Goal: Task Accomplishment & Management: Manage account settings

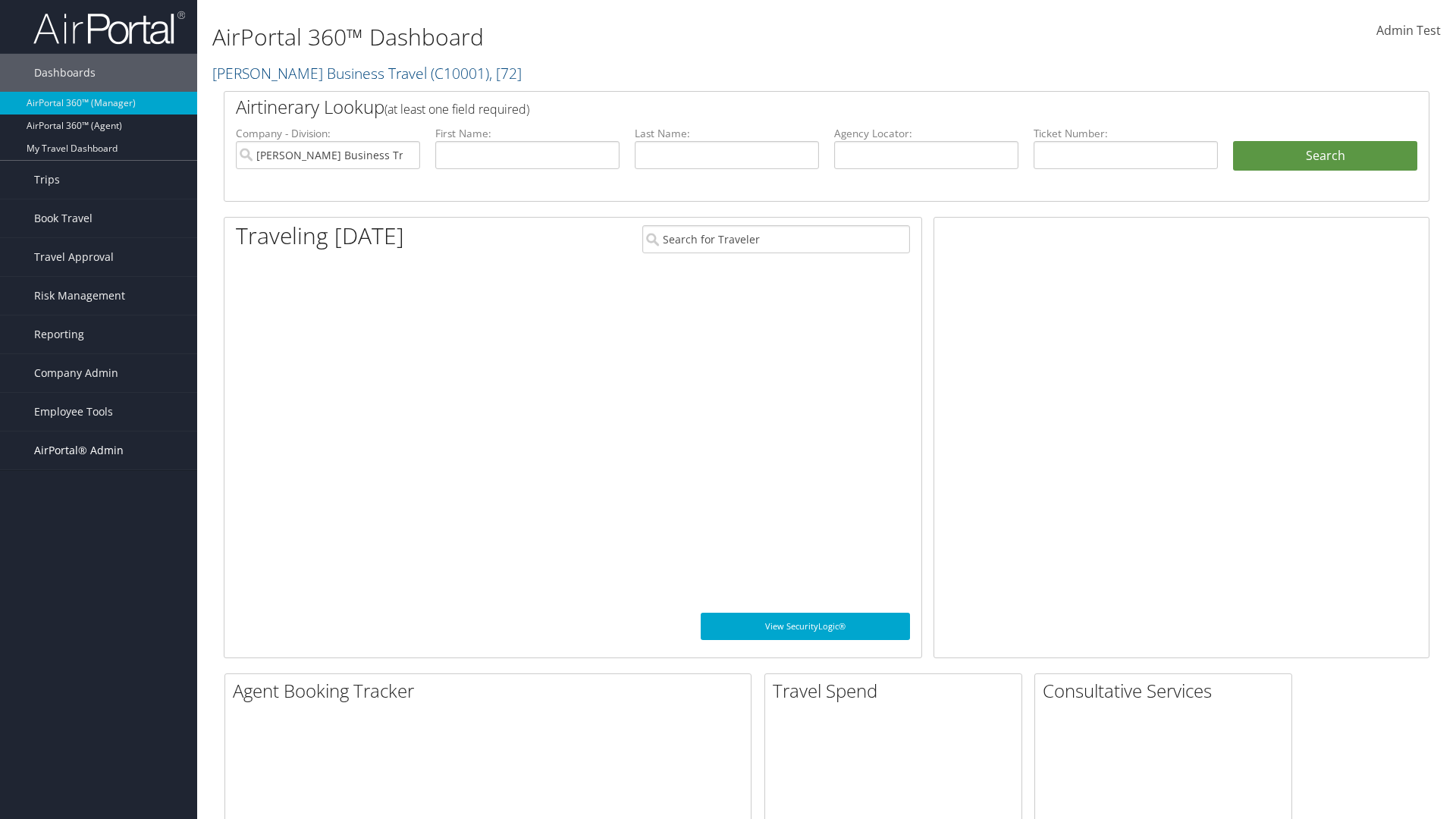
click at [98, 450] on span "AirPortal® Admin" at bounding box center [79, 450] width 90 height 38
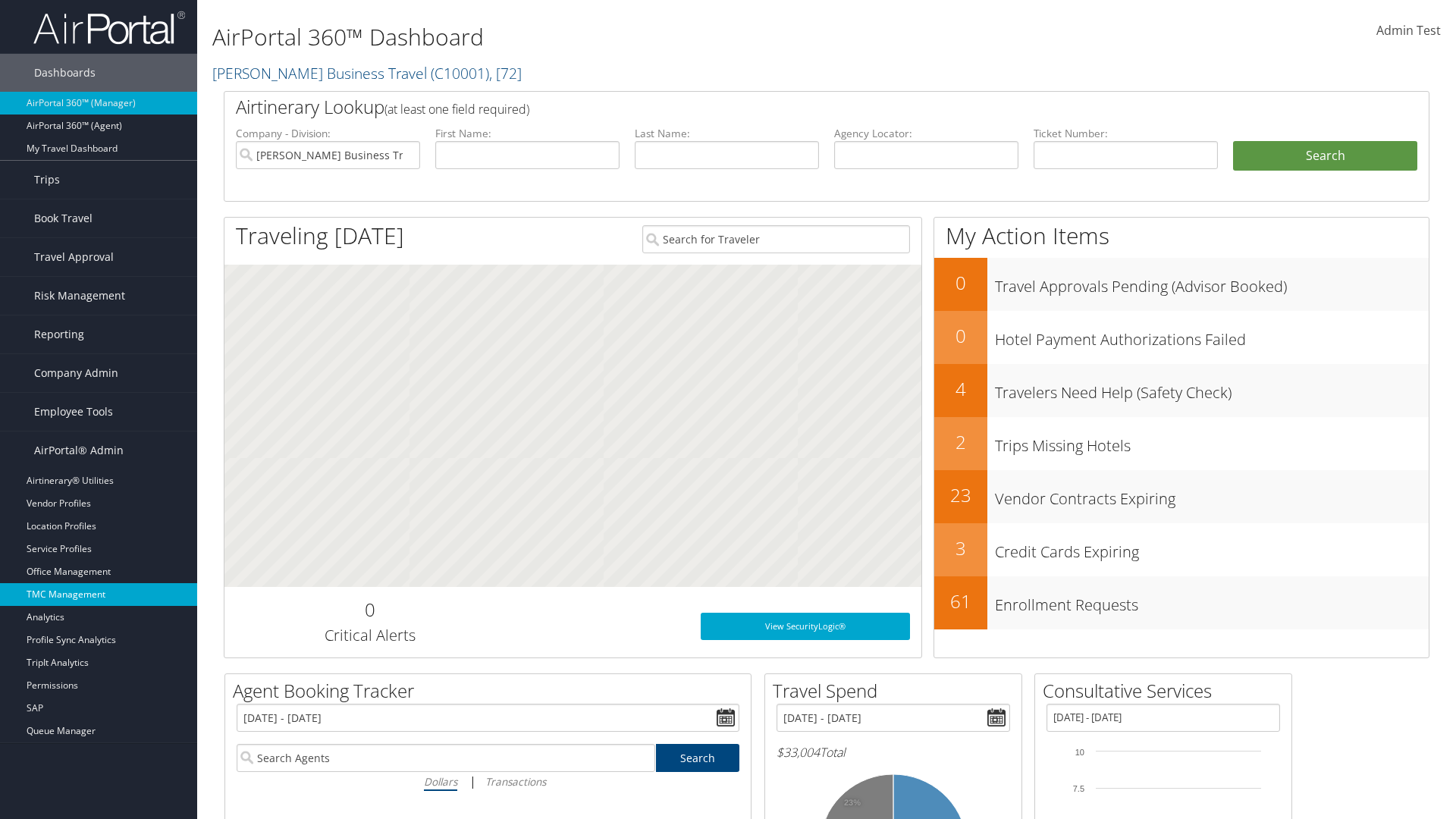
click at [98, 594] on link "TMC Management" at bounding box center [98, 594] width 197 height 23
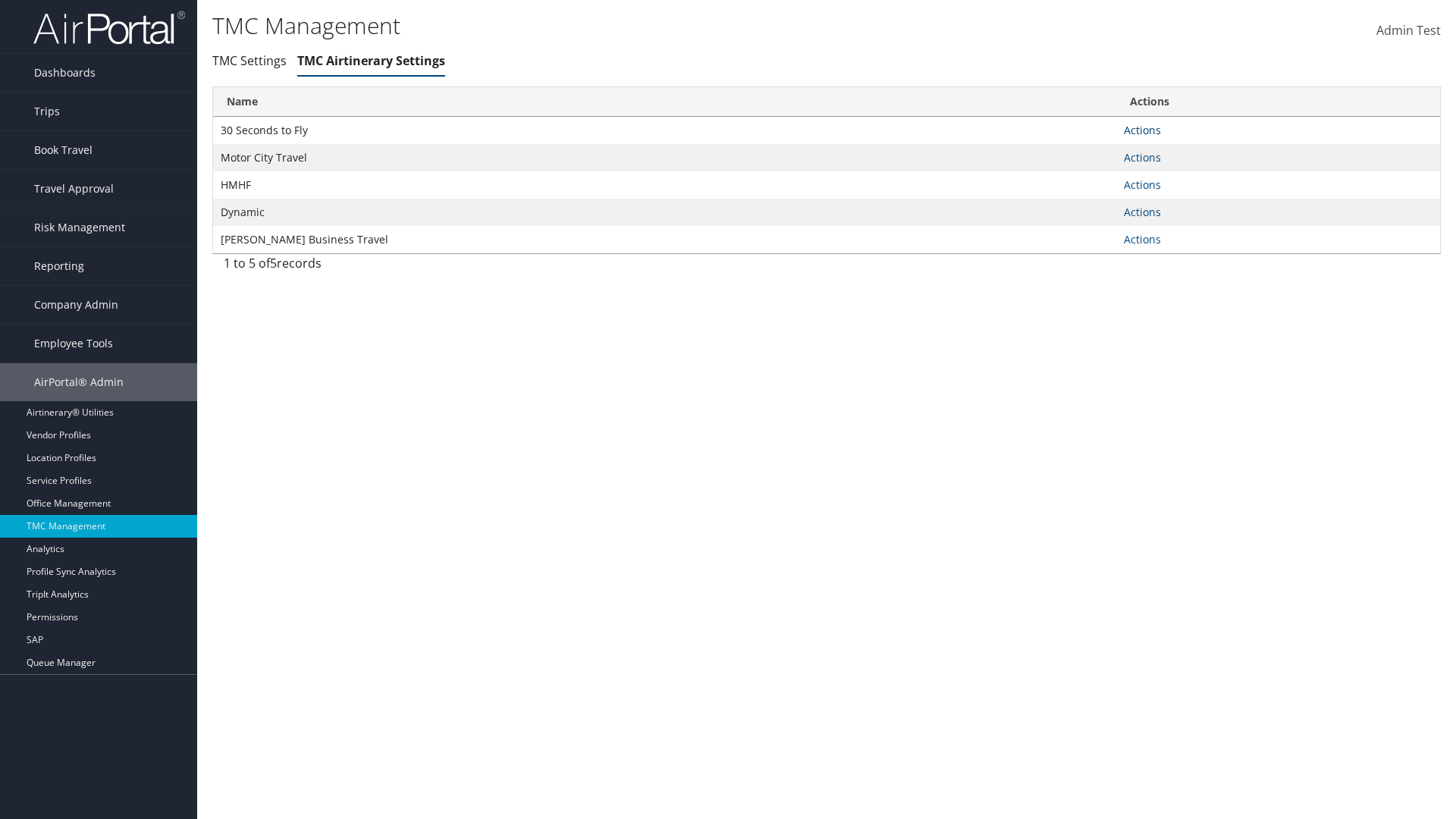
click at [1143, 130] on link "Actions" at bounding box center [1143, 130] width 37 height 14
click at [1086, 177] on link "Manage General notes" at bounding box center [1086, 178] width 139 height 26
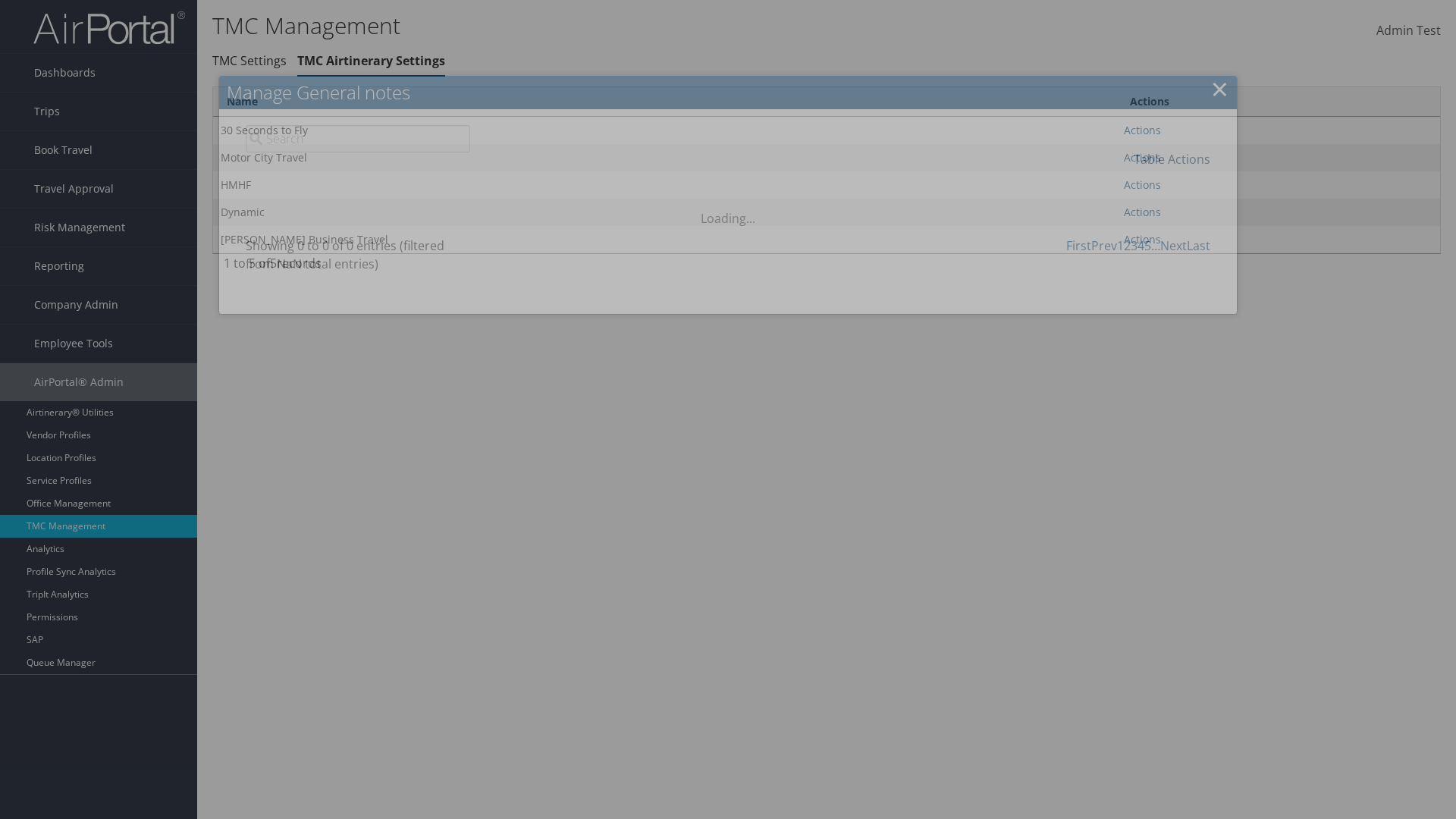
click at [1172, 158] on link "Table Actions" at bounding box center [1172, 159] width 76 height 17
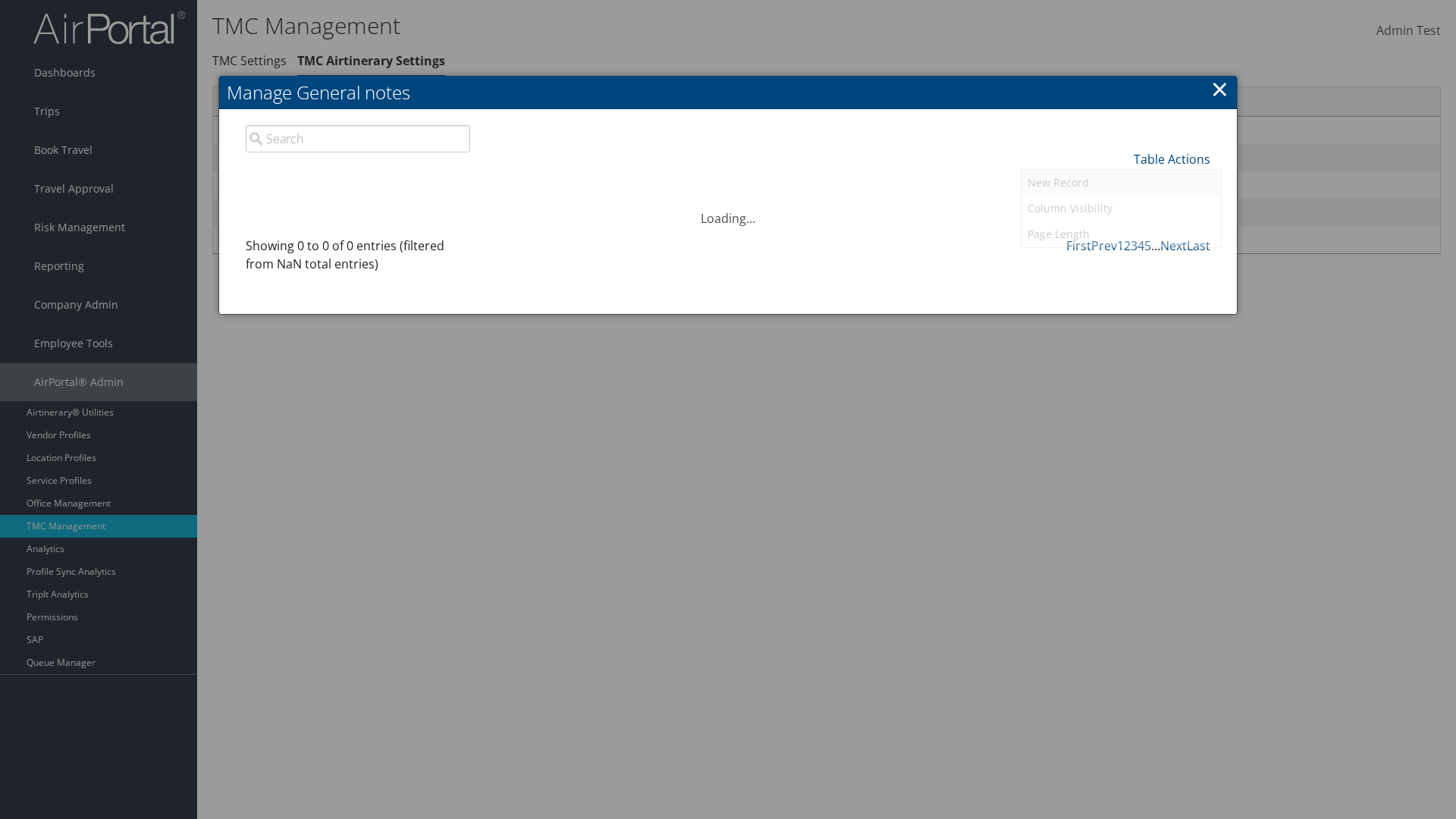
click at [1122, 182] on link "New Record" at bounding box center [1121, 182] width 199 height 26
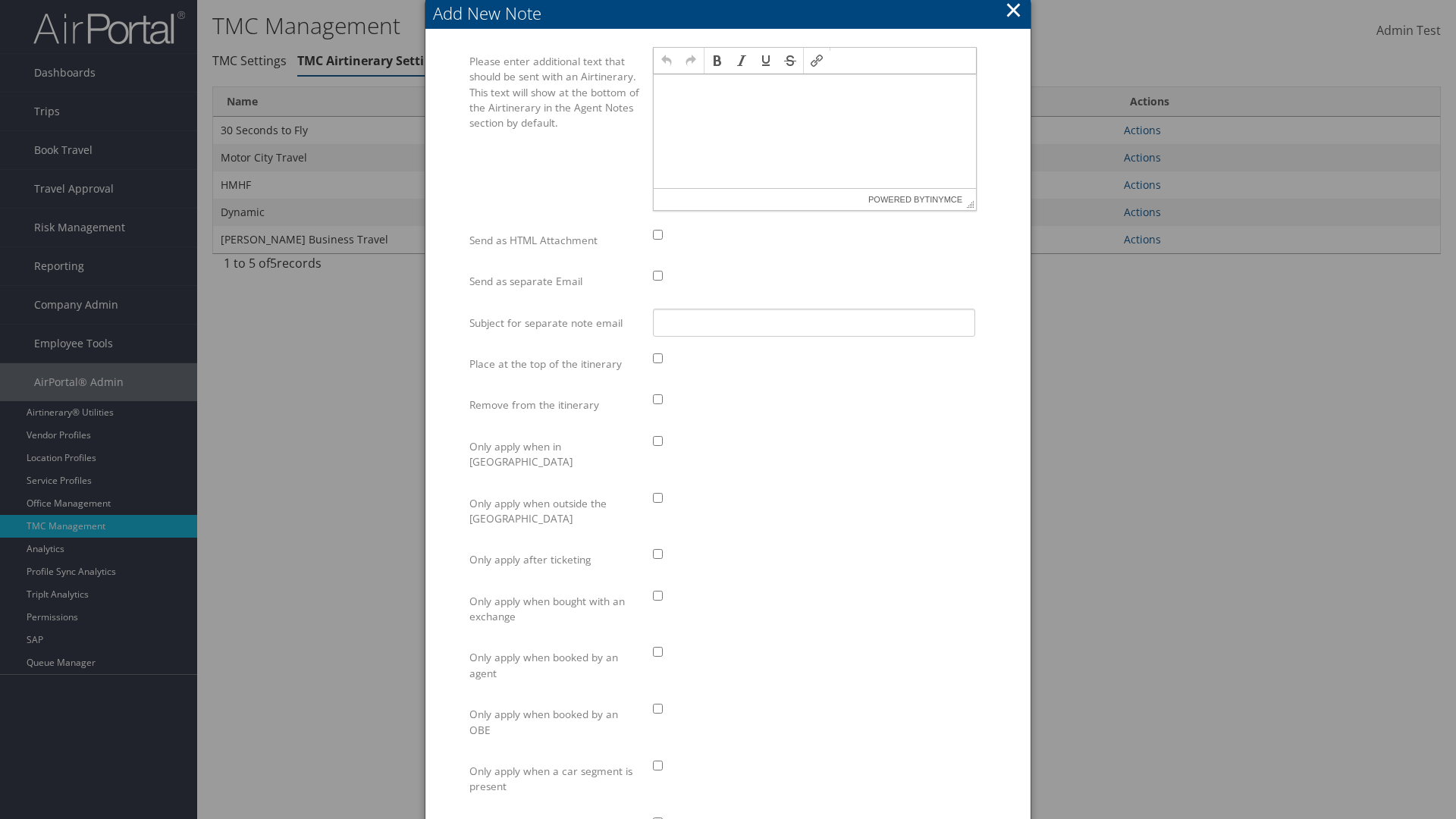
click at [815, 88] on p at bounding box center [816, 89] width 311 height 12
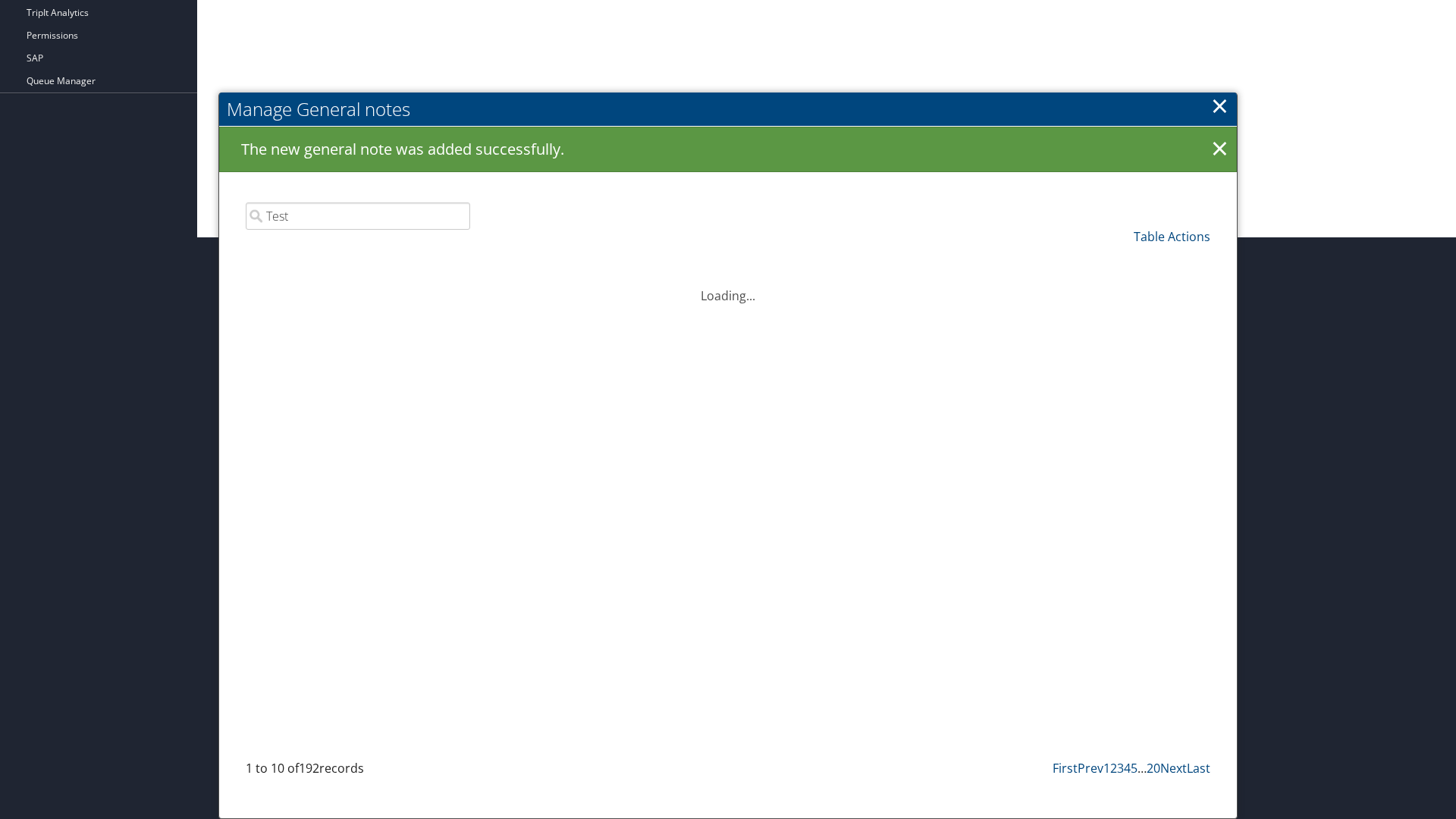
scroll to position [582, 0]
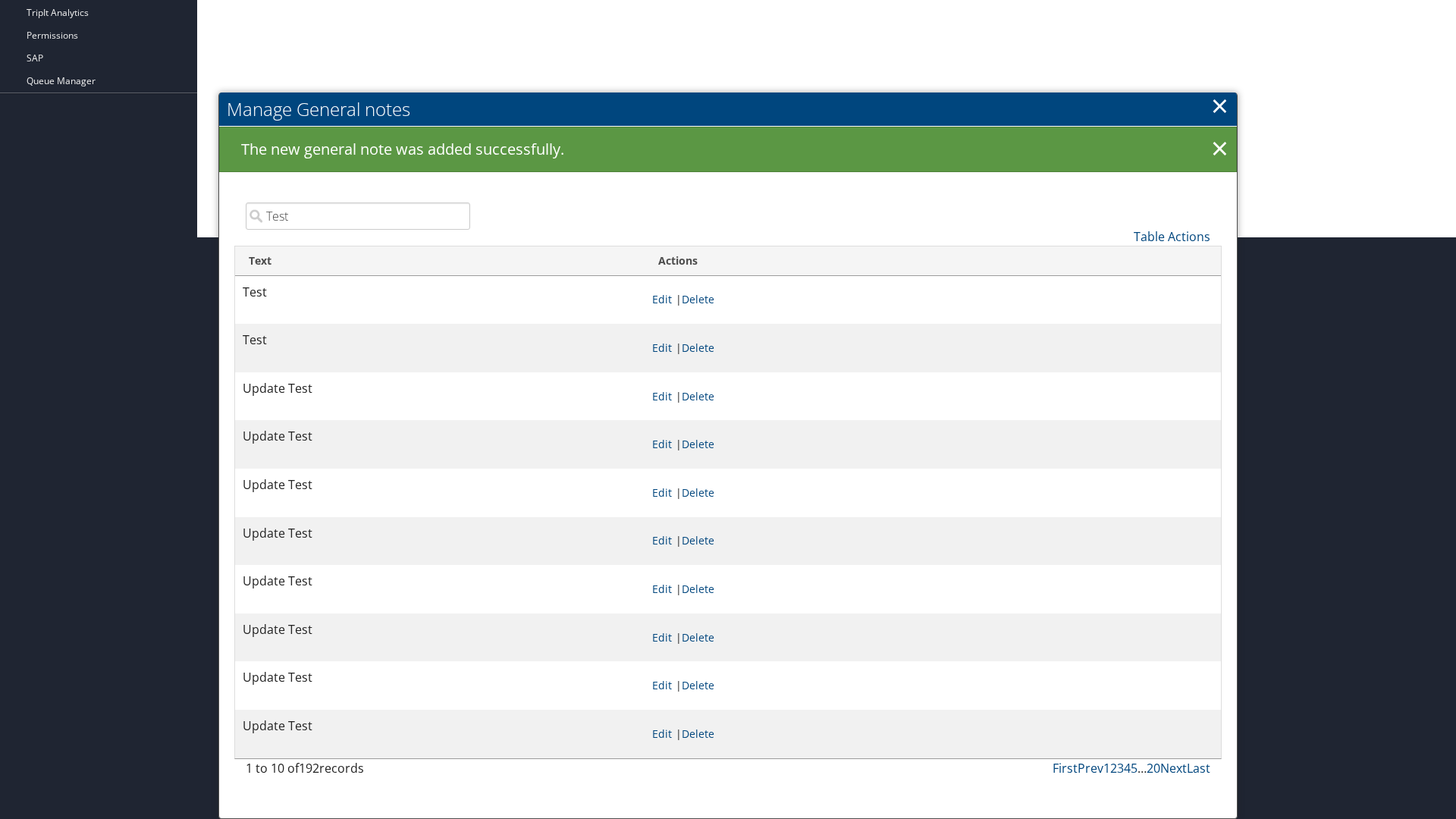
type input "Test"
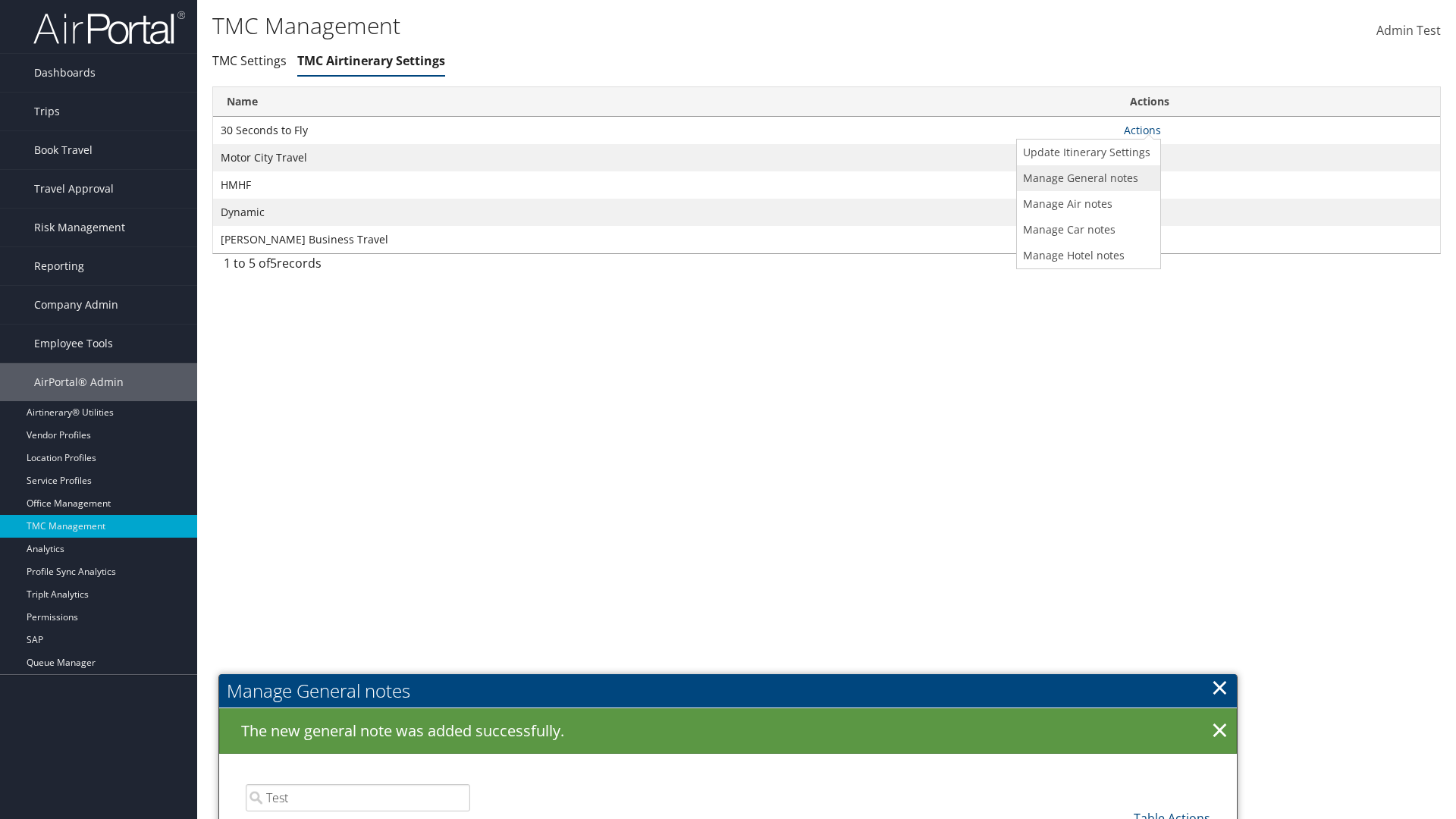
click at [1086, 177] on link "Manage General notes" at bounding box center [1086, 178] width 139 height 26
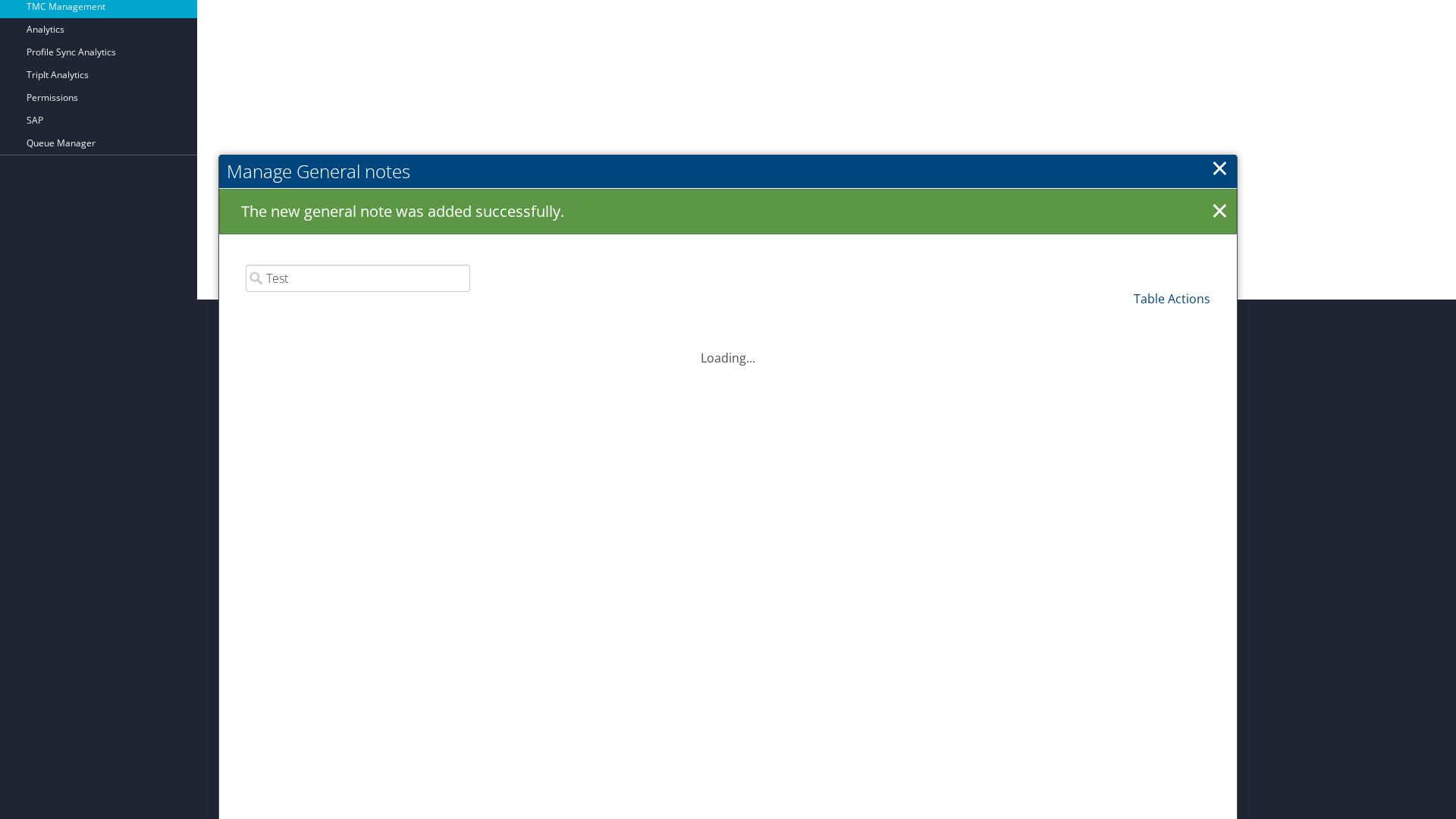
scroll to position [582, 0]
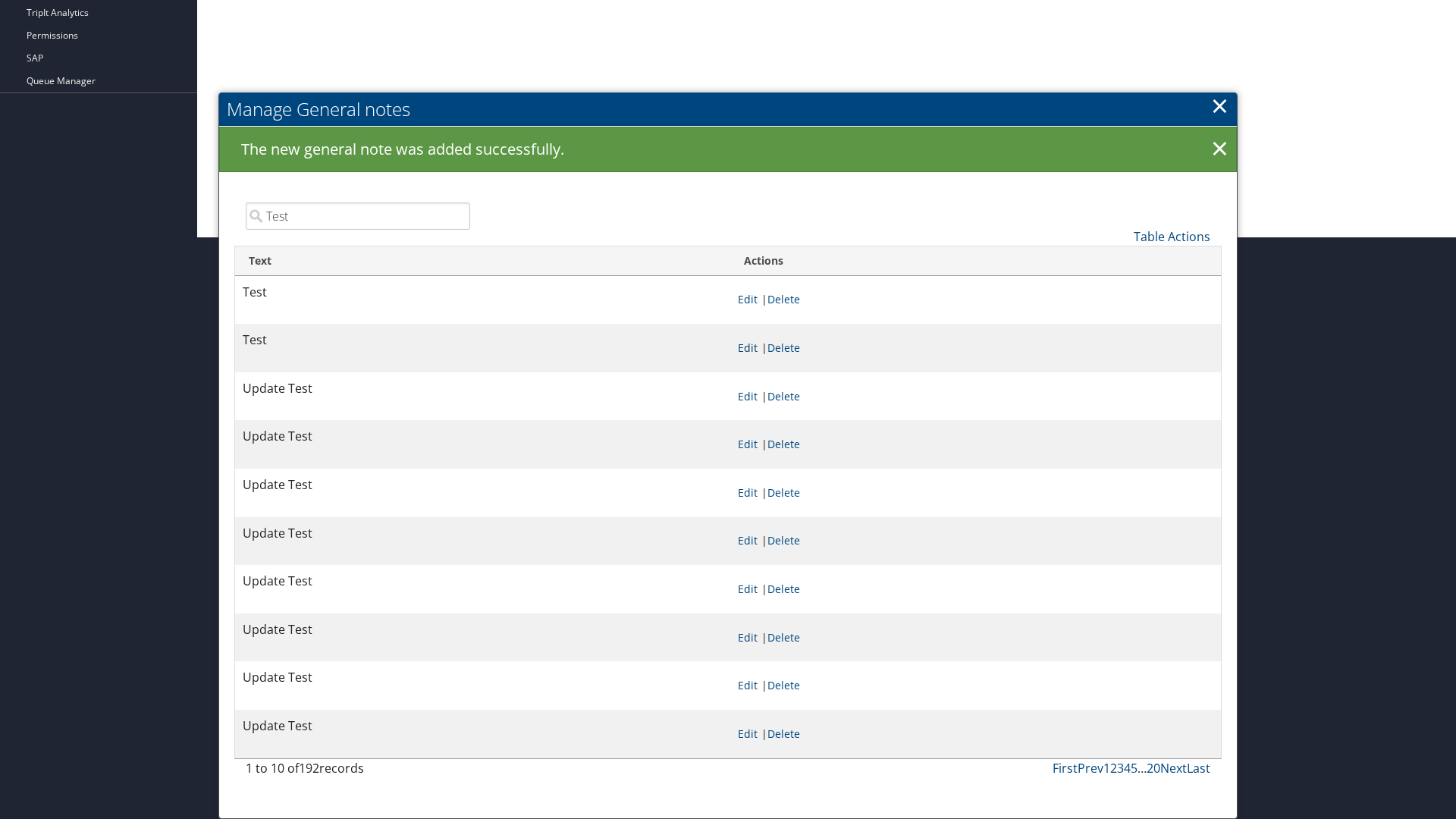
click at [747, 348] on link "Edit" at bounding box center [748, 347] width 20 height 14
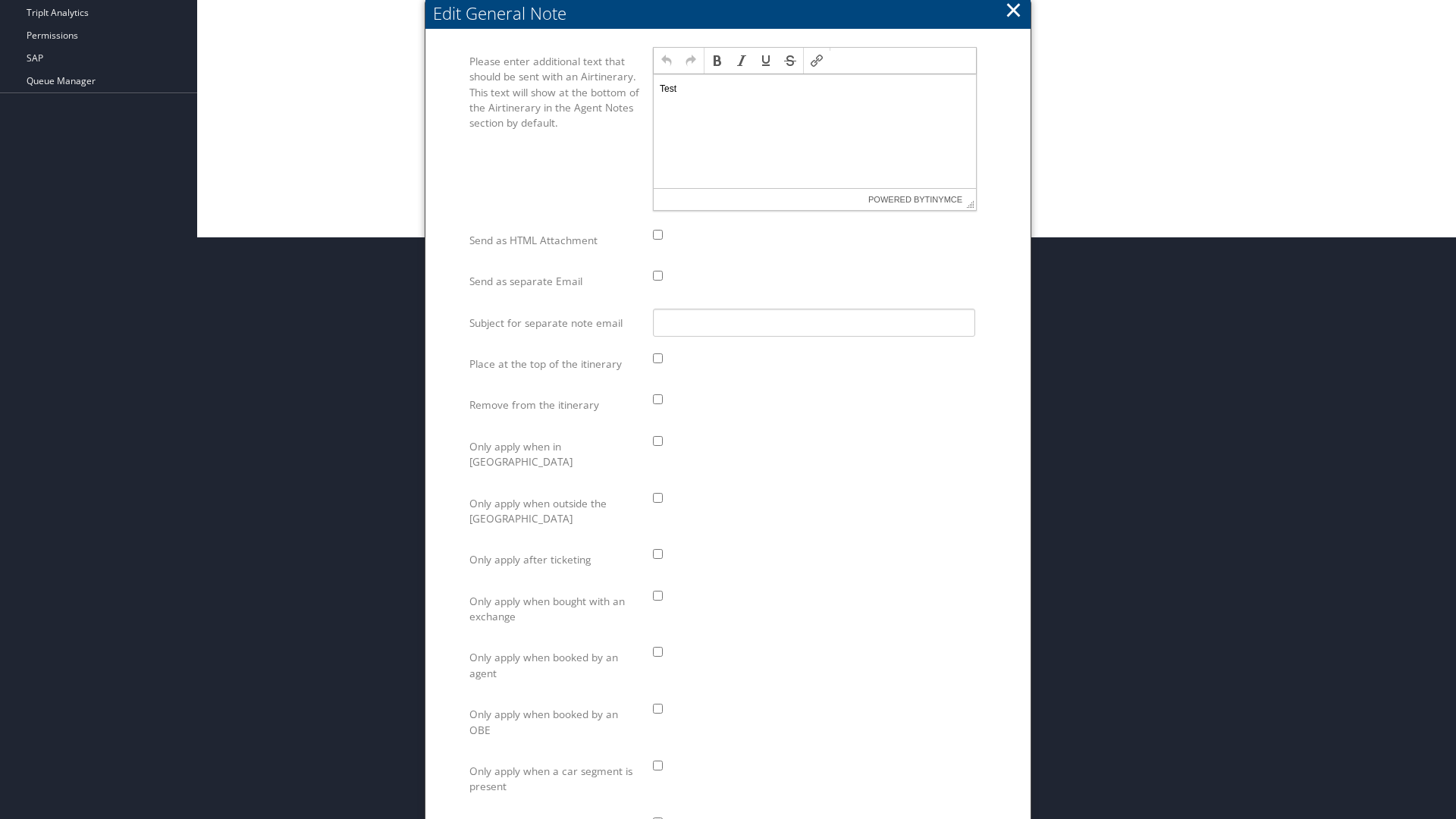
scroll to position [0, 0]
click at [815, 88] on p "Test" at bounding box center [816, 89] width 311 height 12
